Goal: Navigation & Orientation: Find specific page/section

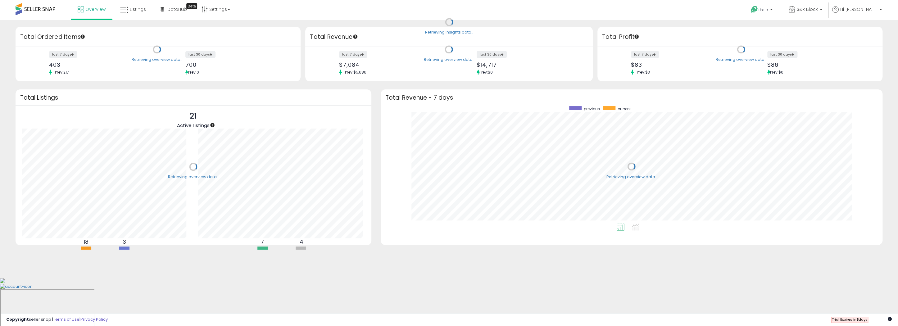
scroll to position [117, 489]
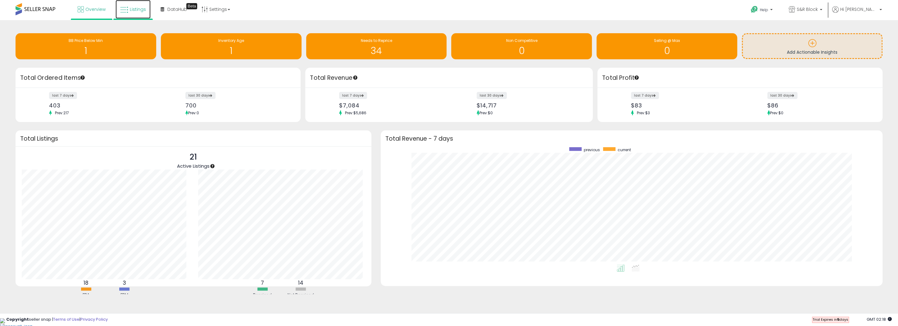
click at [136, 12] on span "Listings" at bounding box center [138, 9] width 16 height 6
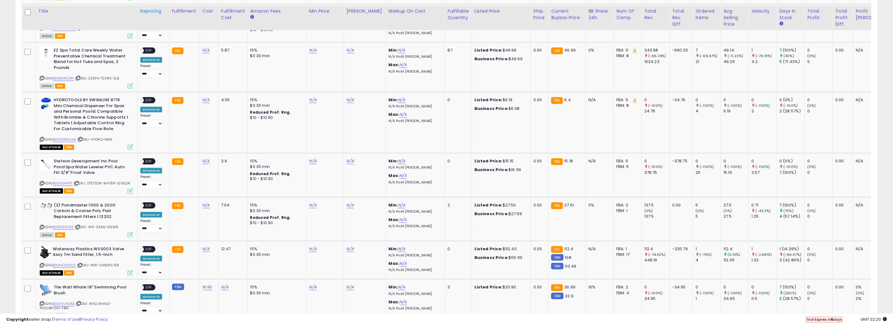
scroll to position [559, 0]
